Goal: Task Accomplishment & Management: Use online tool/utility

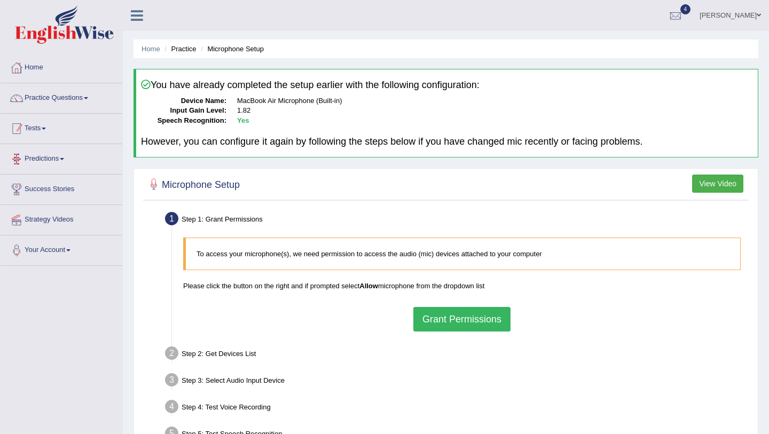
click at [53, 132] on link "Tests" at bounding box center [62, 127] width 122 height 27
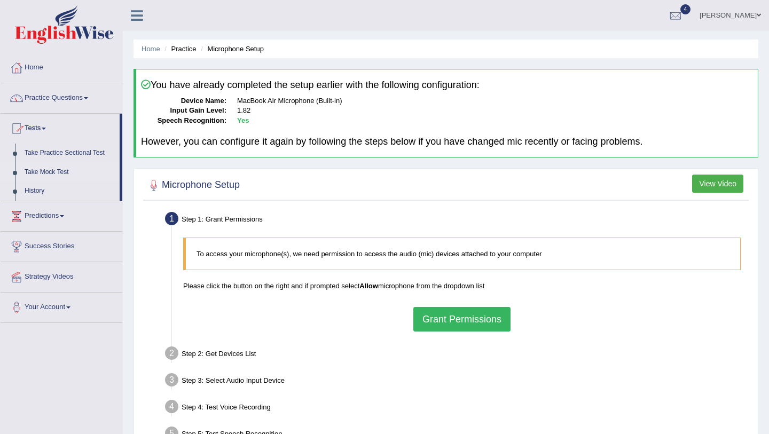
click at [33, 176] on link "Take Mock Test" at bounding box center [70, 172] width 100 height 19
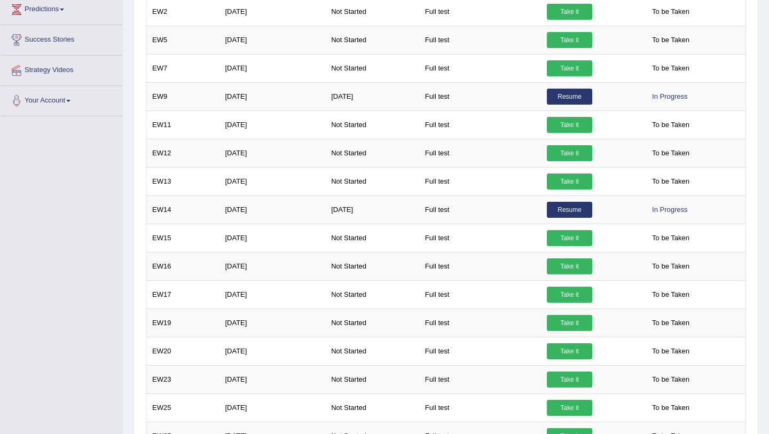
scroll to position [248, 0]
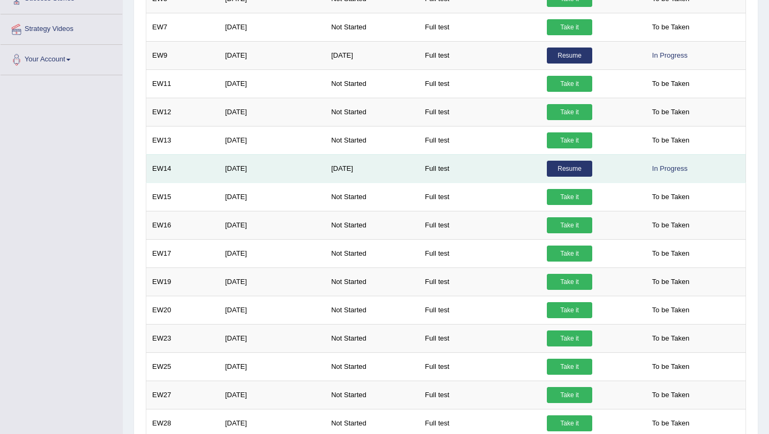
click at [567, 171] on link "Resume" at bounding box center [569, 169] width 45 height 16
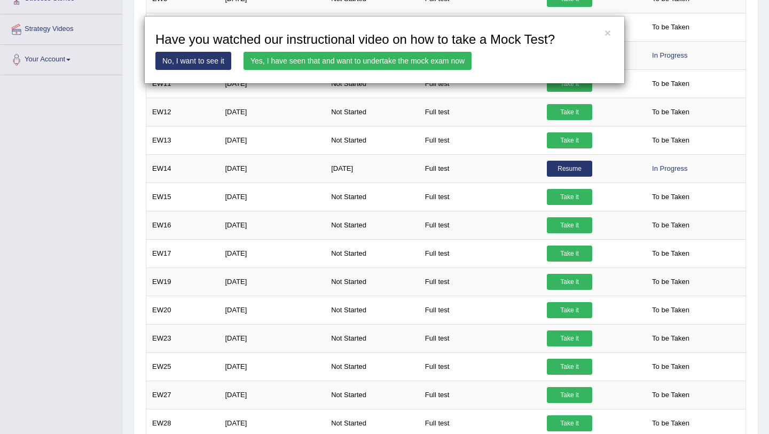
click at [429, 61] on link "Yes, I have seen that and want to undertake the mock exam now" at bounding box center [357, 61] width 228 height 18
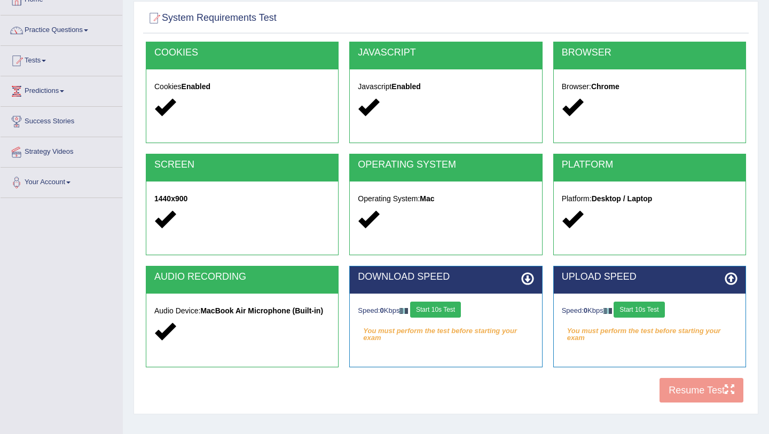
scroll to position [126, 0]
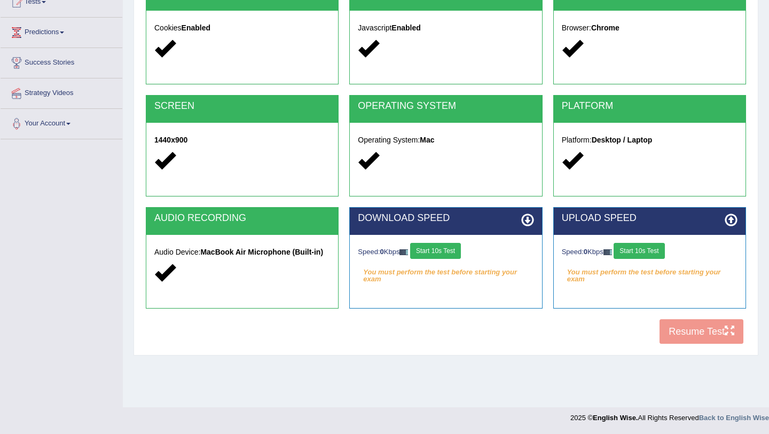
click at [650, 239] on div "Speed: 0 Kbps Start 10s Test You must perform the test before starting your exam" at bounding box center [649, 261] width 192 height 53
click at [646, 249] on button "Start 10s Test" at bounding box center [638, 251] width 51 height 16
click at [673, 250] on button "Start 10s Test" at bounding box center [654, 251] width 51 height 16
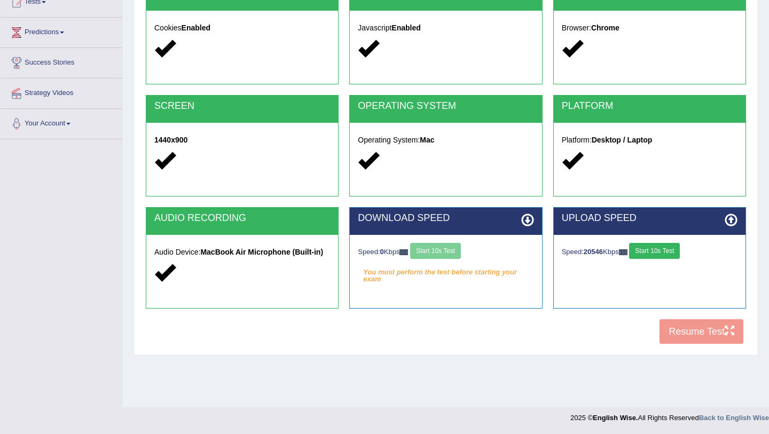
click at [453, 249] on div "Speed: 0 Kbps Start 10s Test" at bounding box center [446, 252] width 176 height 19
click at [661, 254] on button "Start 10s Test" at bounding box center [654, 251] width 51 height 16
click at [442, 250] on button "Start 10s Test" at bounding box center [435, 251] width 51 height 16
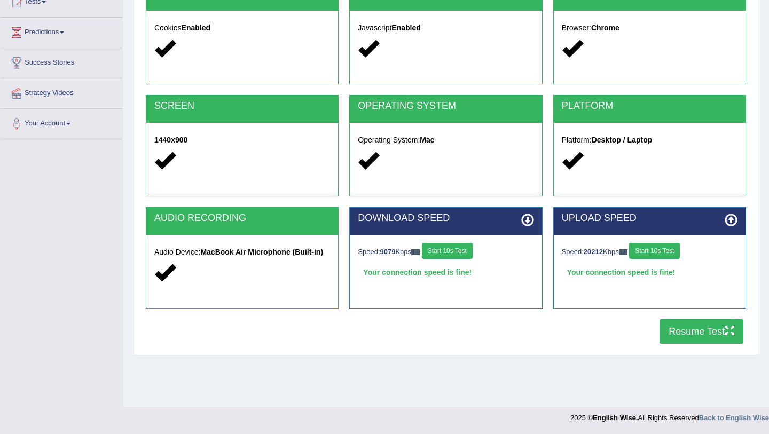
click at [668, 330] on button "Resume Test" at bounding box center [701, 331] width 84 height 25
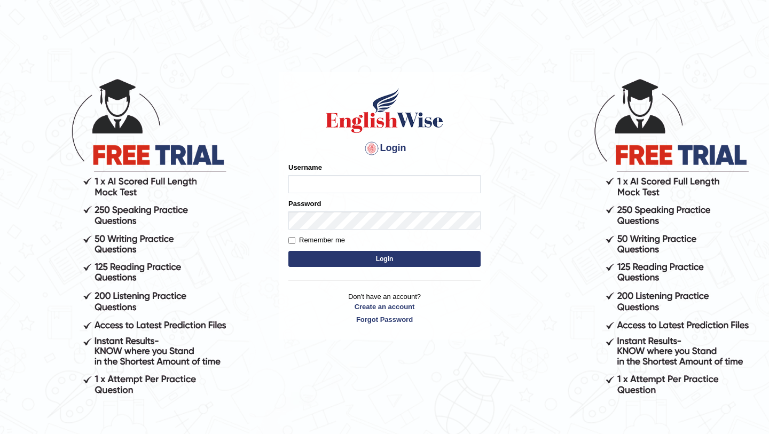
click at [304, 180] on input "Username" at bounding box center [384, 184] width 192 height 18
type input "Ridhima1"
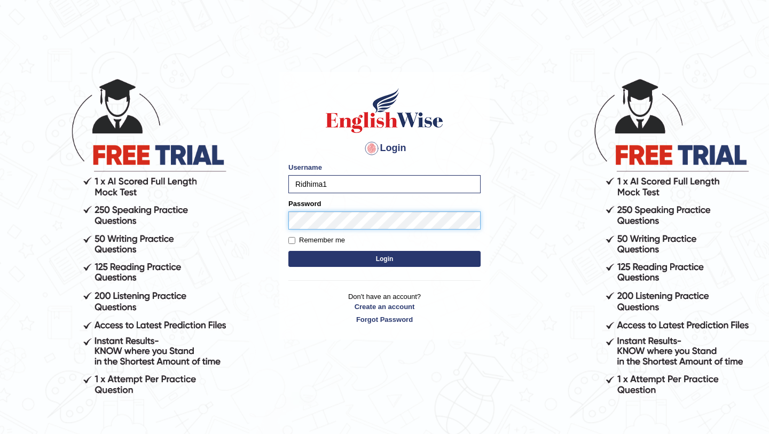
click at [288, 251] on button "Login" at bounding box center [384, 259] width 192 height 16
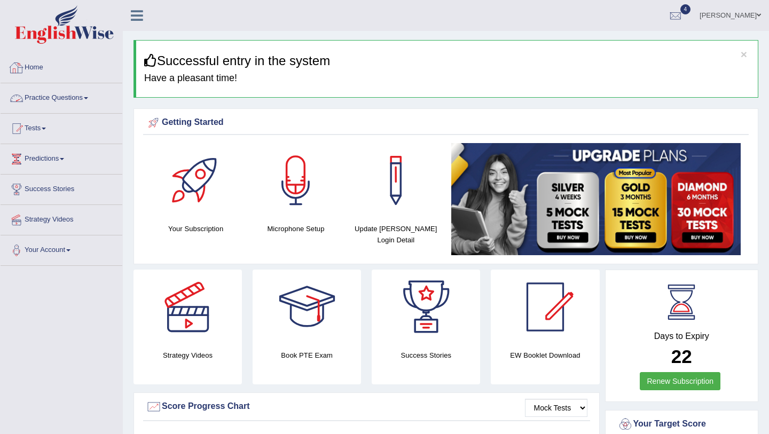
click at [54, 97] on link "Practice Questions" at bounding box center [62, 96] width 122 height 27
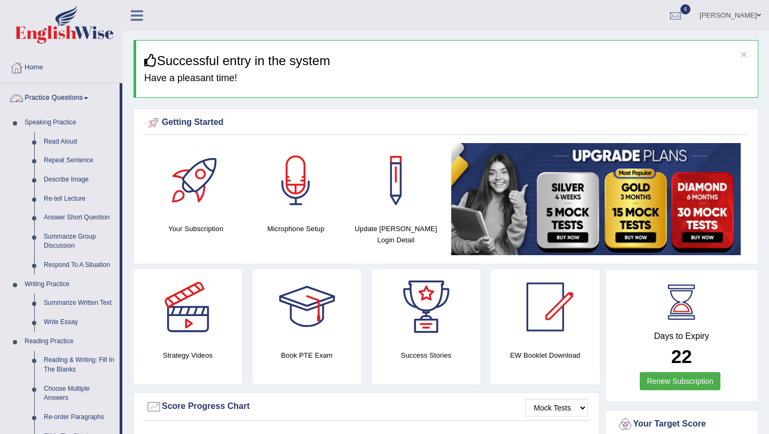
click at [64, 99] on link "Practice Questions" at bounding box center [60, 96] width 119 height 27
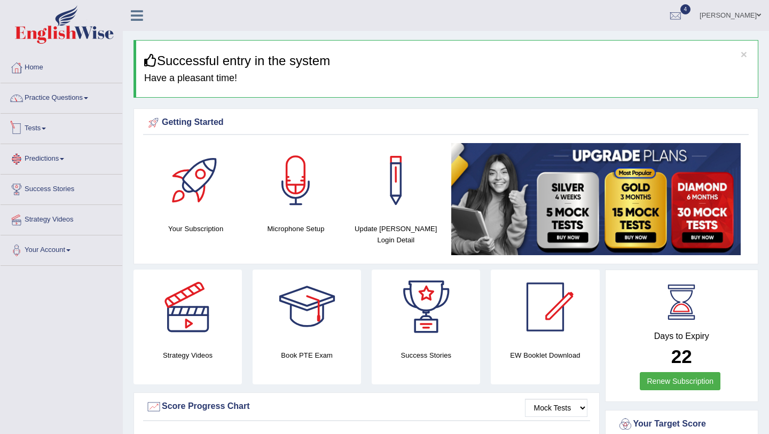
click at [60, 137] on link "Tests" at bounding box center [62, 127] width 122 height 27
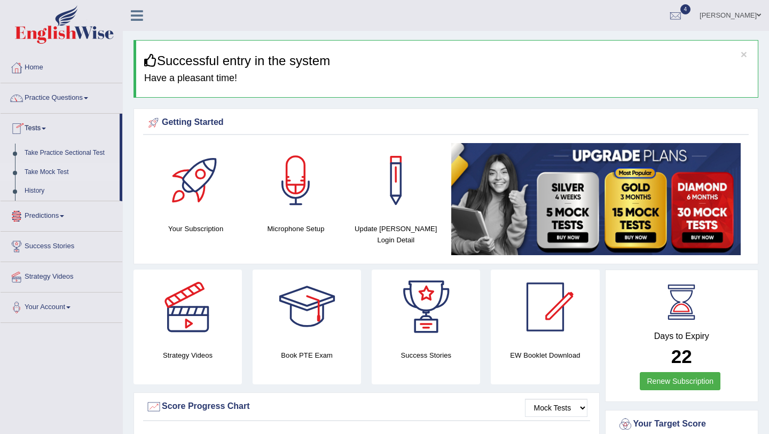
click at [56, 176] on link "Take Mock Test" at bounding box center [70, 172] width 100 height 19
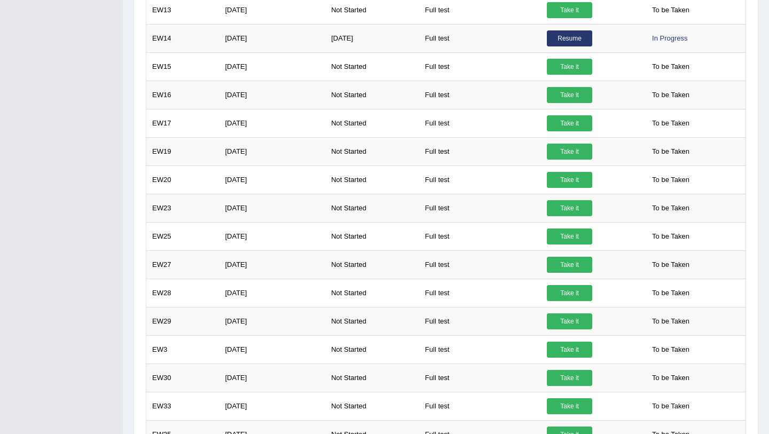
scroll to position [387, 0]
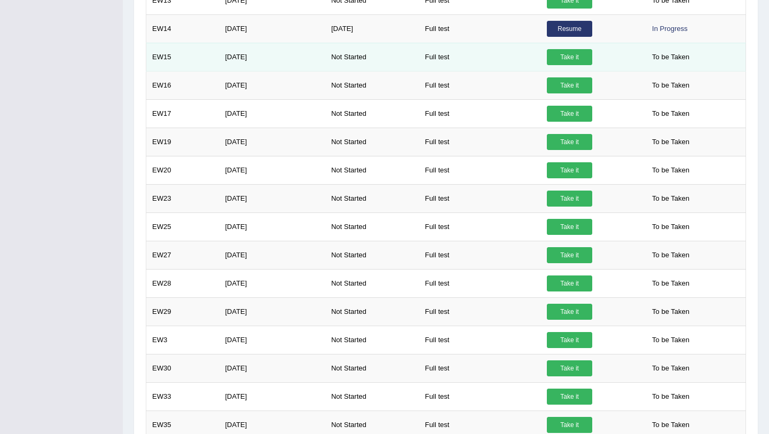
click at [556, 58] on link "Take it" at bounding box center [569, 57] width 45 height 16
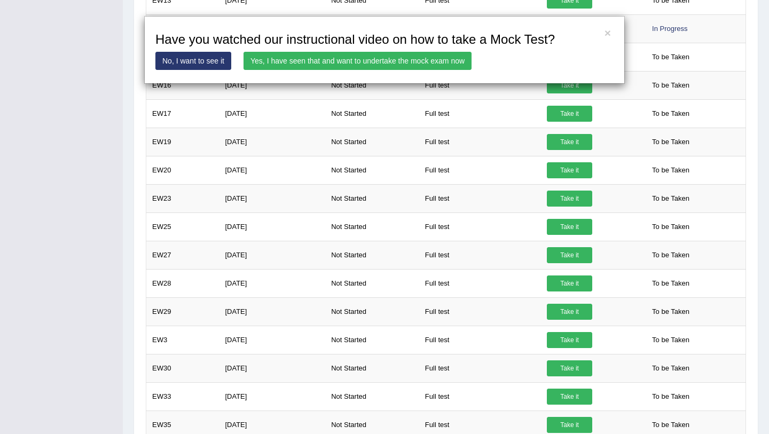
click at [465, 56] on link "Yes, I have seen that and want to undertake the mock exam now" at bounding box center [357, 61] width 228 height 18
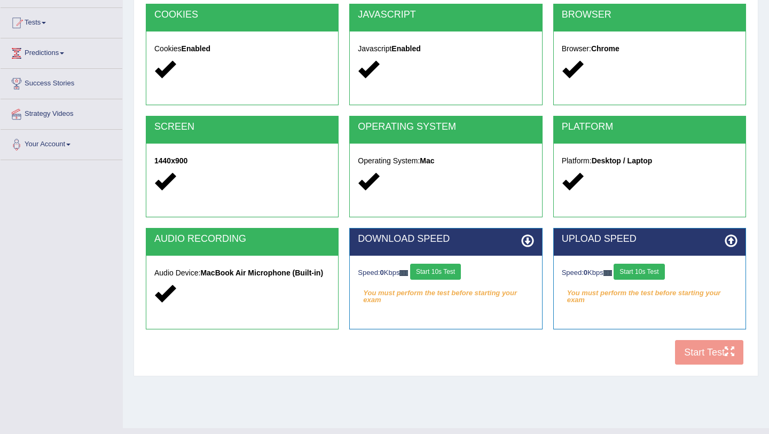
scroll to position [126, 0]
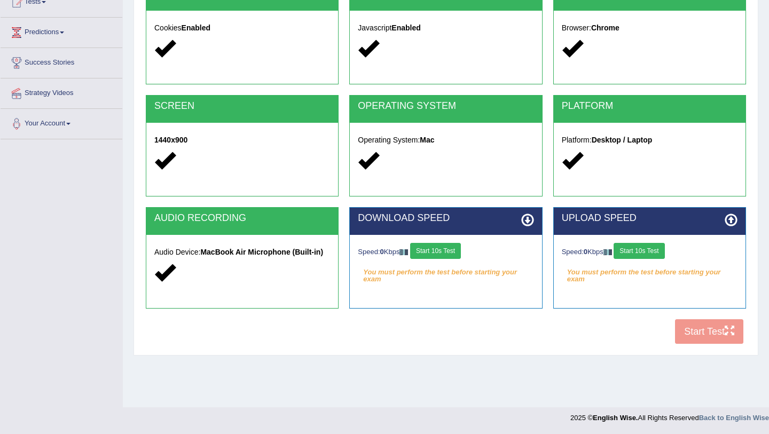
click at [454, 254] on button "Start 10s Test" at bounding box center [435, 251] width 51 height 16
click at [638, 250] on button "Start 10s Test" at bounding box center [638, 251] width 51 height 16
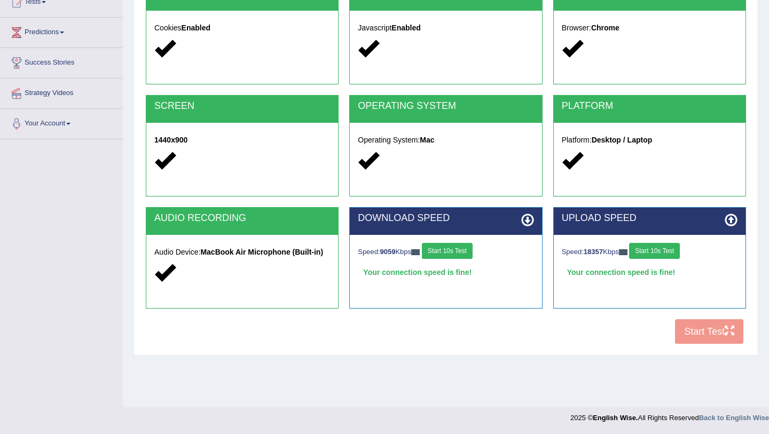
click at [673, 250] on button "Start 10s Test" at bounding box center [654, 251] width 51 height 16
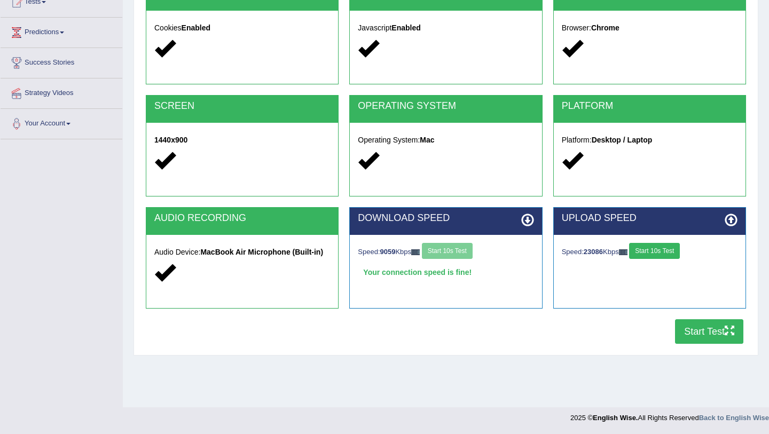
click at [710, 336] on button "Start Test" at bounding box center [709, 331] width 68 height 25
